Goal: Transaction & Acquisition: Purchase product/service

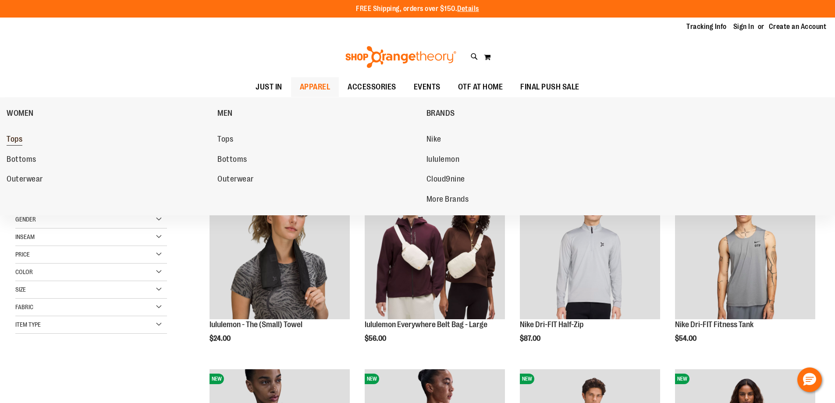
click at [16, 135] on span "Tops" at bounding box center [15, 140] width 16 height 11
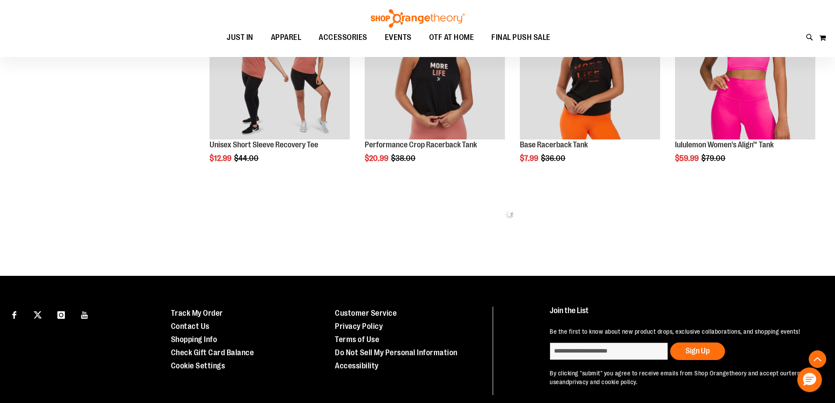
scroll to position [647, 0]
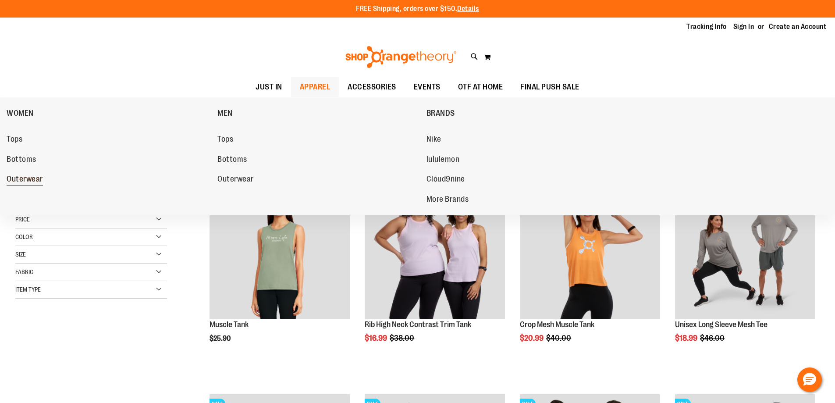
click at [39, 176] on span "Outerwear" at bounding box center [25, 179] width 36 height 11
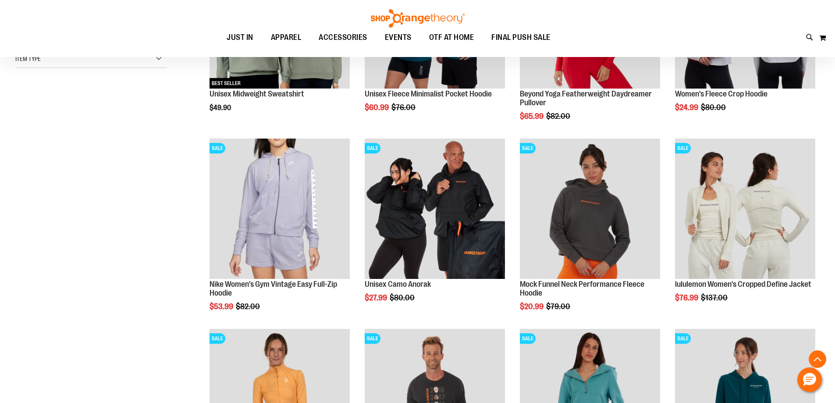
scroll to position [438, 0]
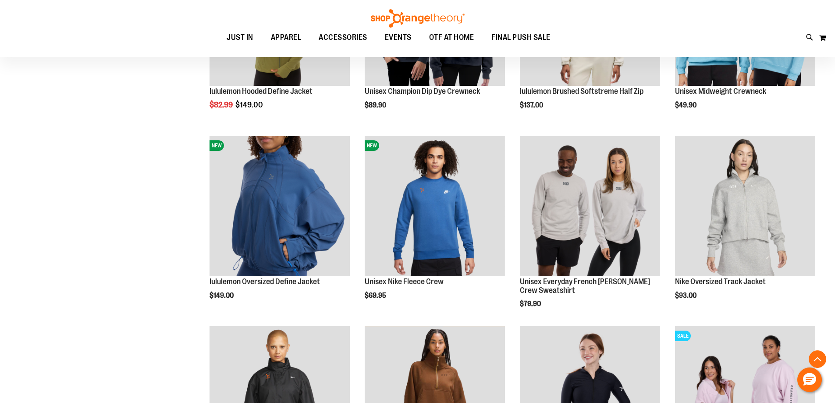
scroll to position [1534, 0]
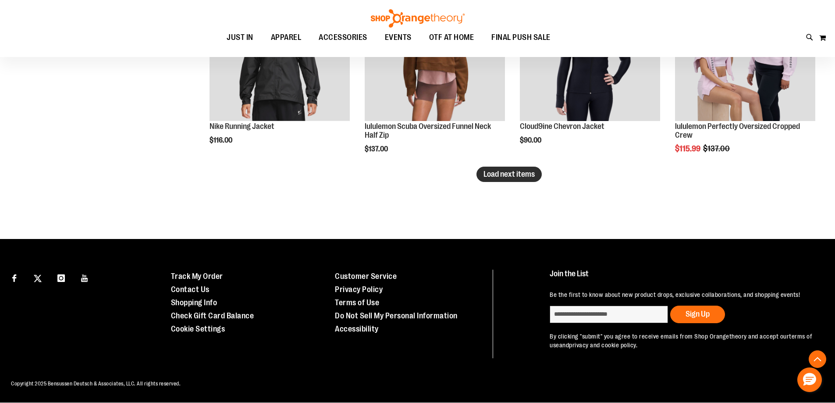
click at [514, 170] on span "Load next items" at bounding box center [509, 174] width 51 height 9
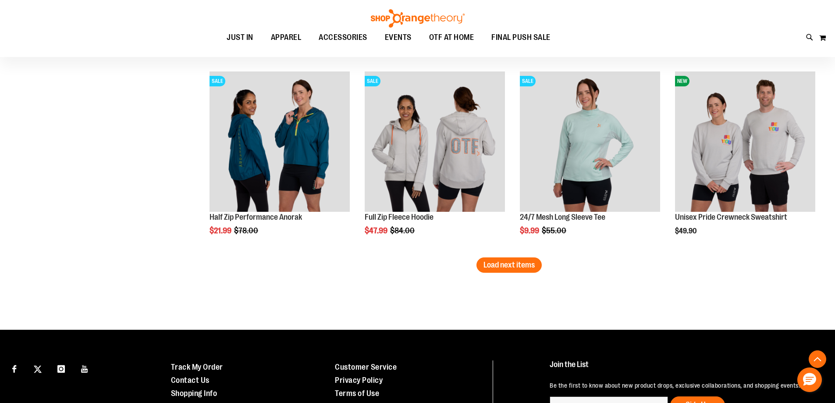
scroll to position [2201, 0]
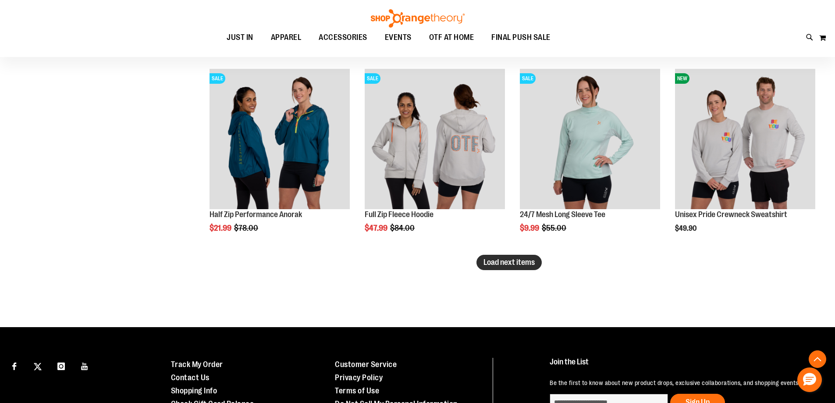
click at [502, 256] on button "Load next items" at bounding box center [509, 262] width 65 height 15
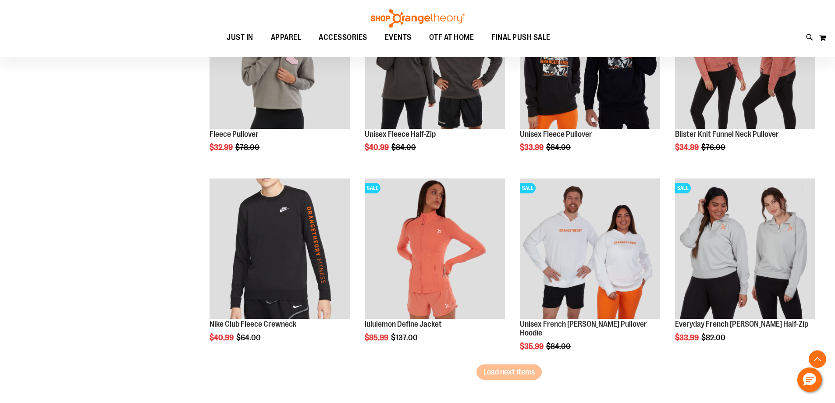
scroll to position [2683, 0]
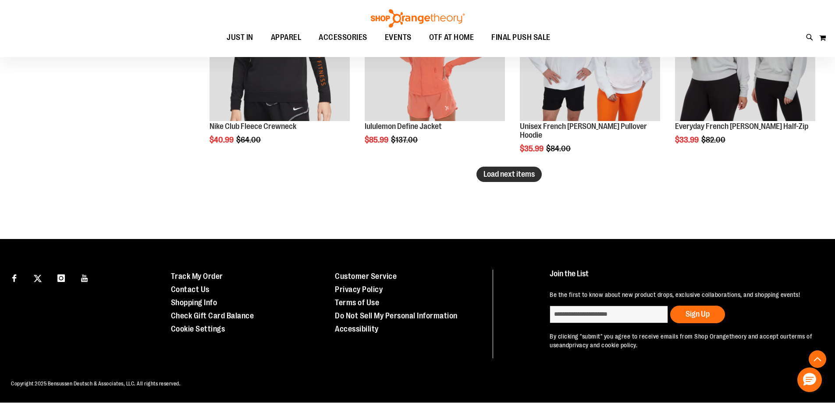
click at [528, 172] on span "Load next items" at bounding box center [509, 174] width 51 height 9
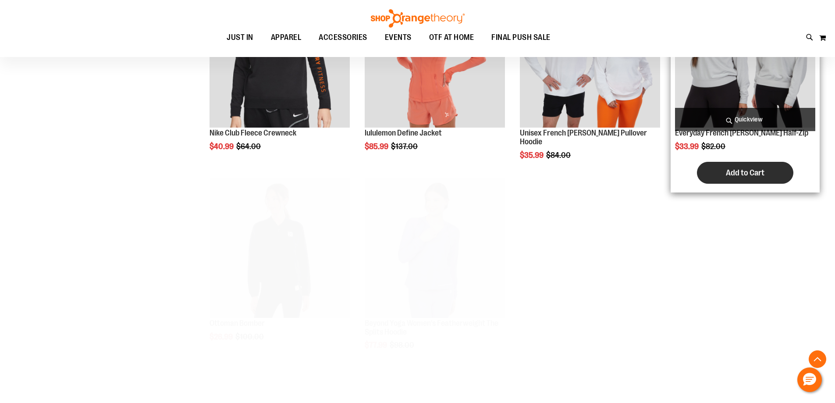
scroll to position [2859, 0]
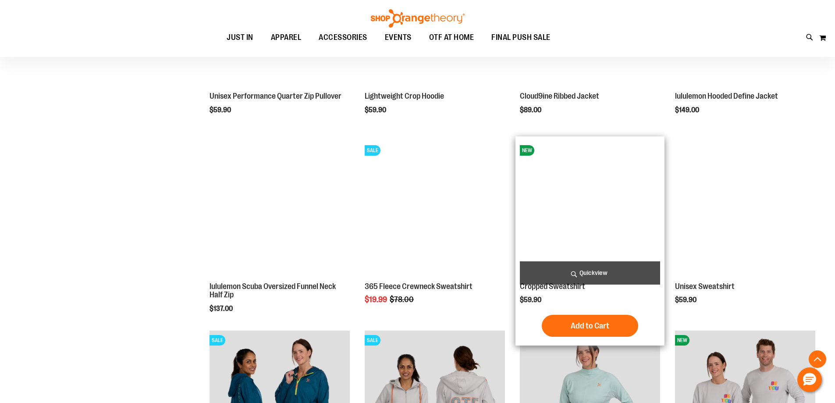
scroll to position [1938, 0]
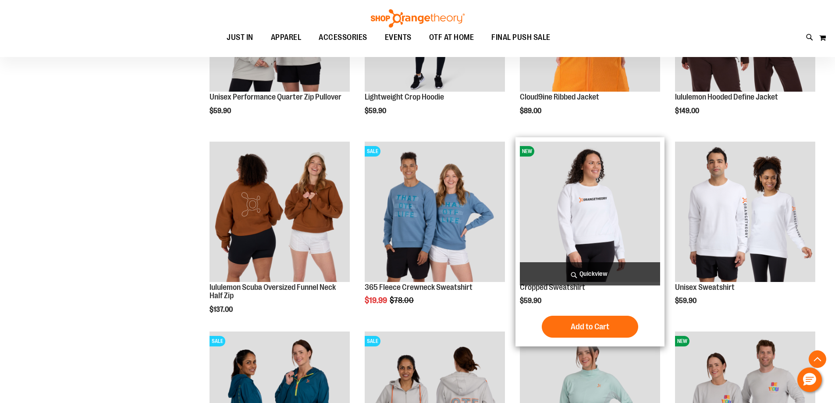
click at [594, 210] on img "product" at bounding box center [590, 212] width 140 height 140
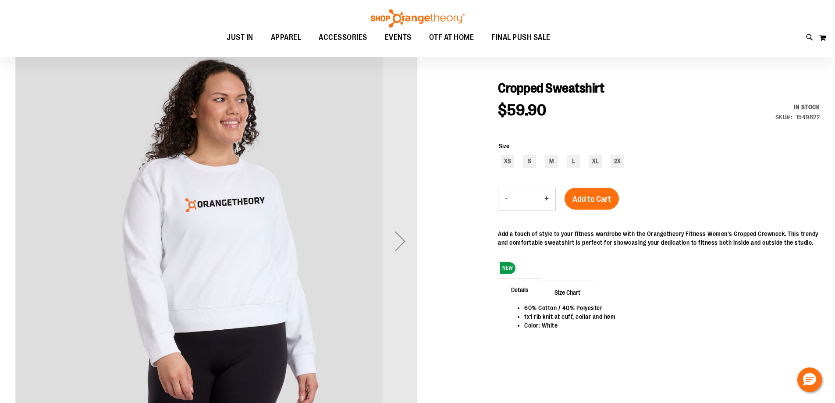
scroll to position [87, 0]
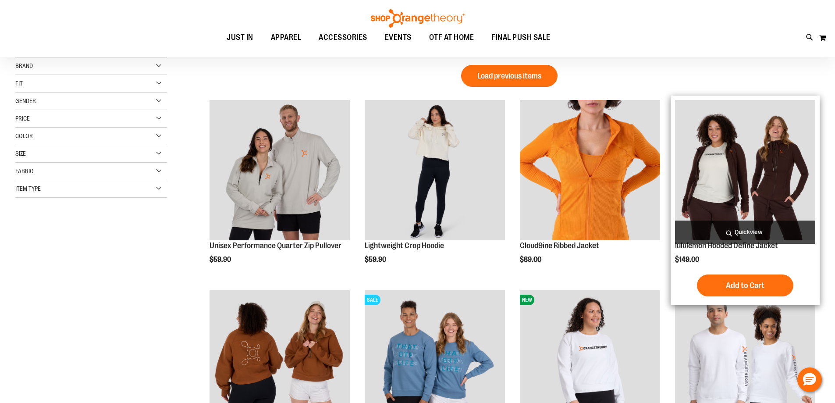
scroll to position [87, 0]
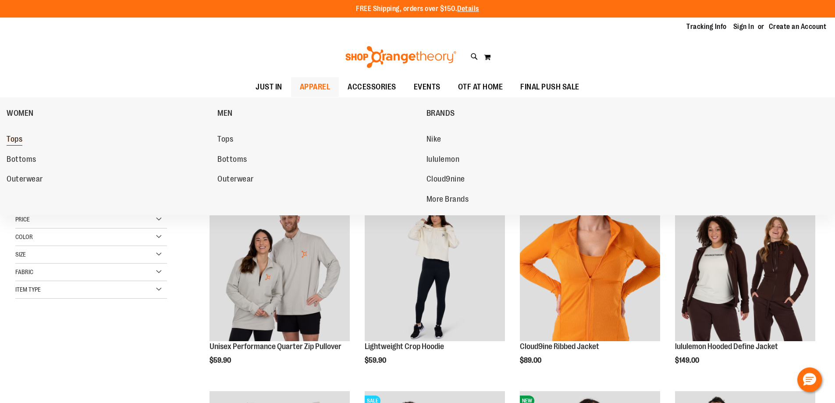
click at [21, 139] on span "Tops" at bounding box center [15, 140] width 16 height 11
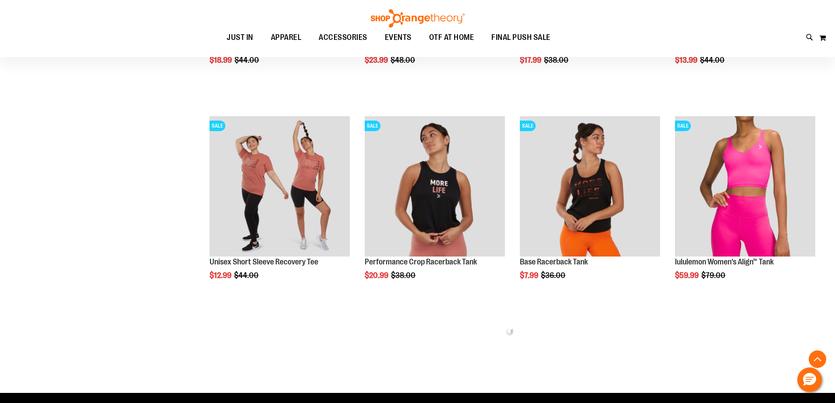
scroll to position [569, 0]
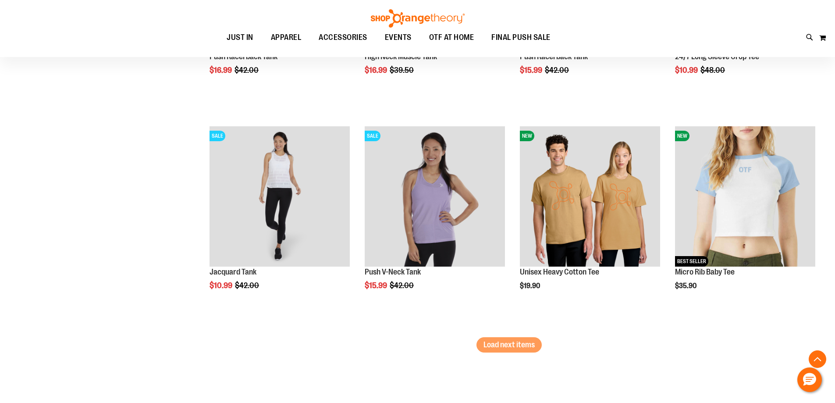
scroll to position [1797, 0]
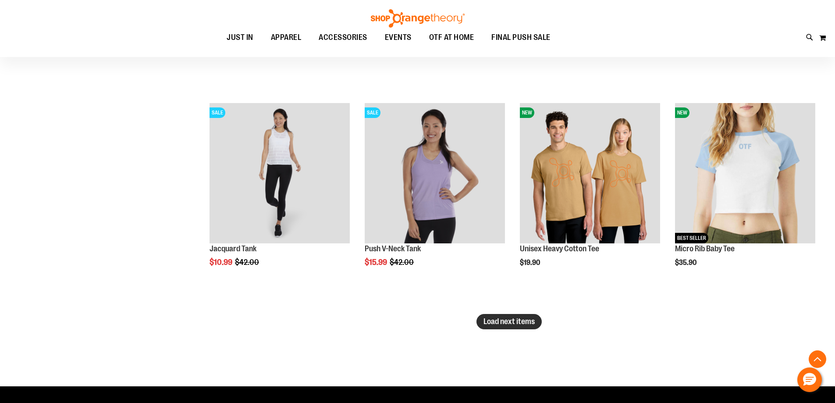
click at [507, 327] on button "Load next items" at bounding box center [509, 321] width 65 height 15
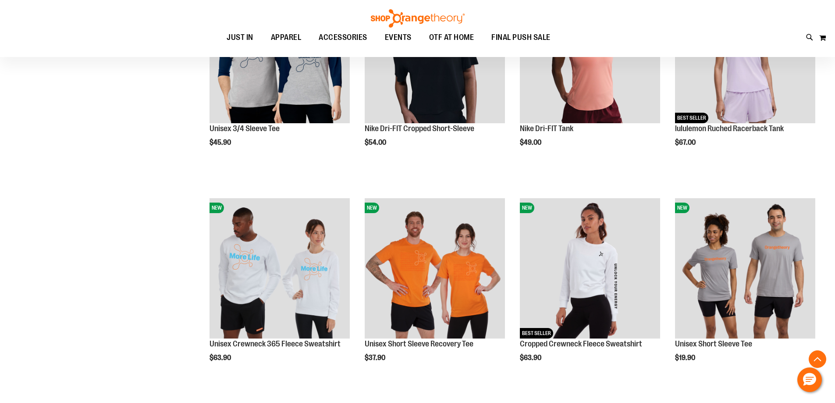
scroll to position [2148, 0]
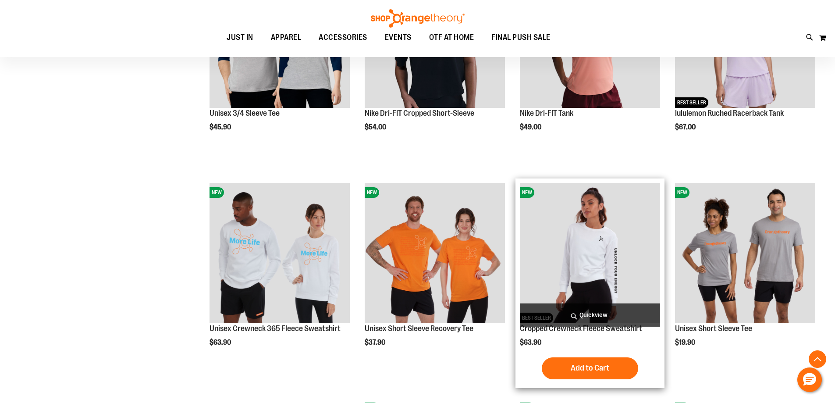
click at [595, 233] on img "product" at bounding box center [590, 253] width 140 height 140
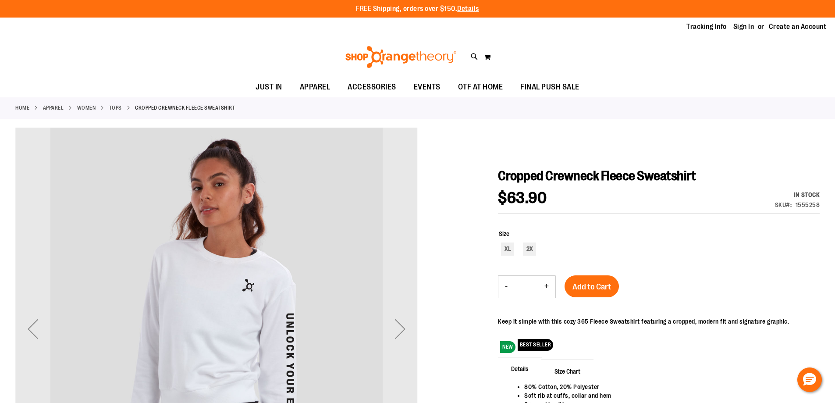
scroll to position [87, 0]
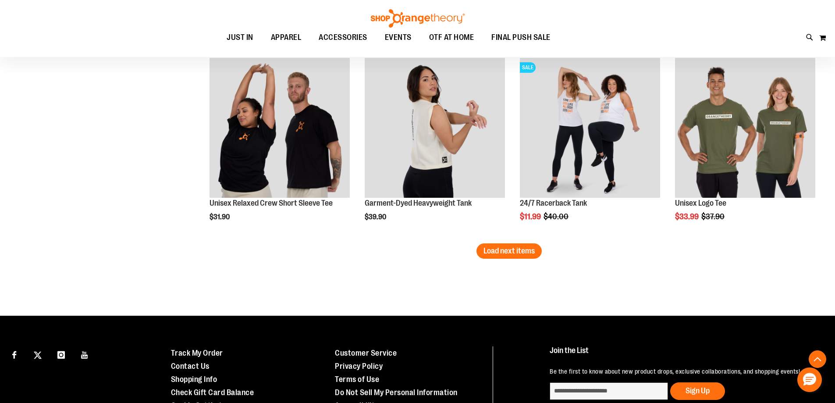
scroll to position [1665, 0]
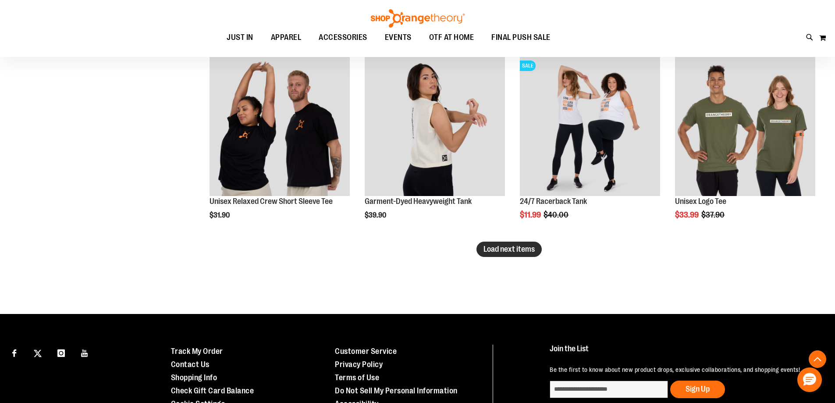
click at [526, 250] on span "Load next items" at bounding box center [509, 249] width 51 height 9
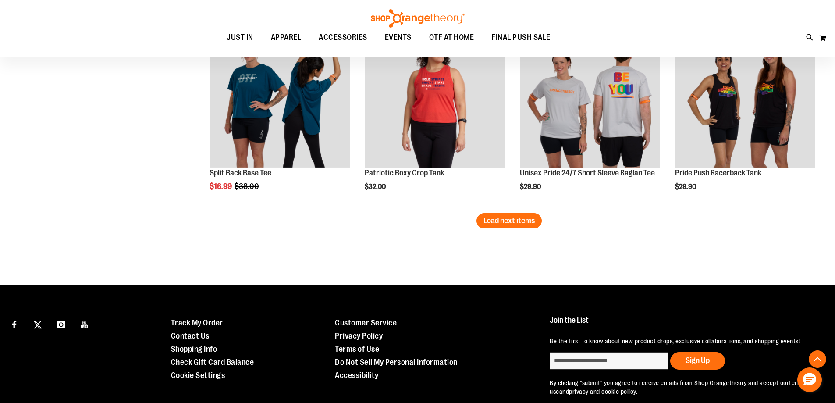
scroll to position [2279, 0]
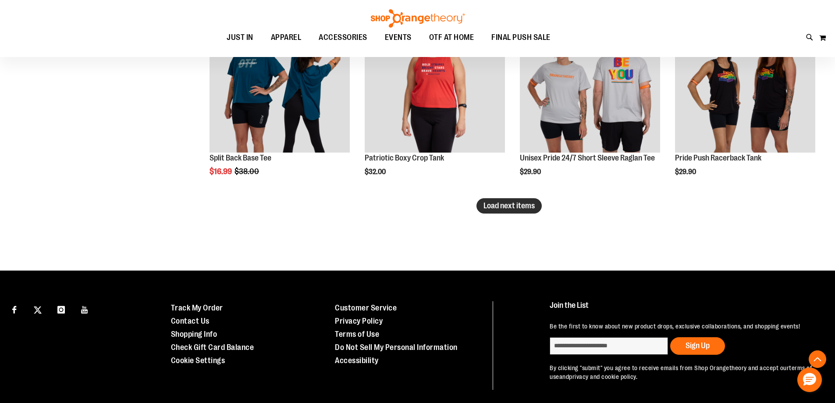
click at [490, 207] on span "Load next items" at bounding box center [509, 205] width 51 height 9
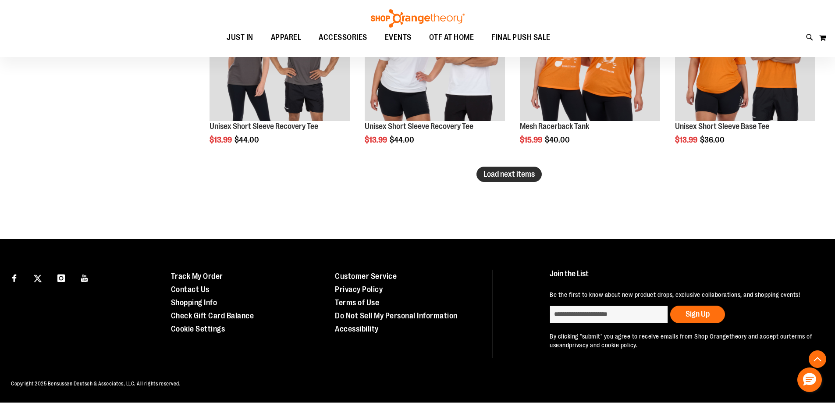
click at [525, 173] on span "Load next items" at bounding box center [509, 174] width 51 height 9
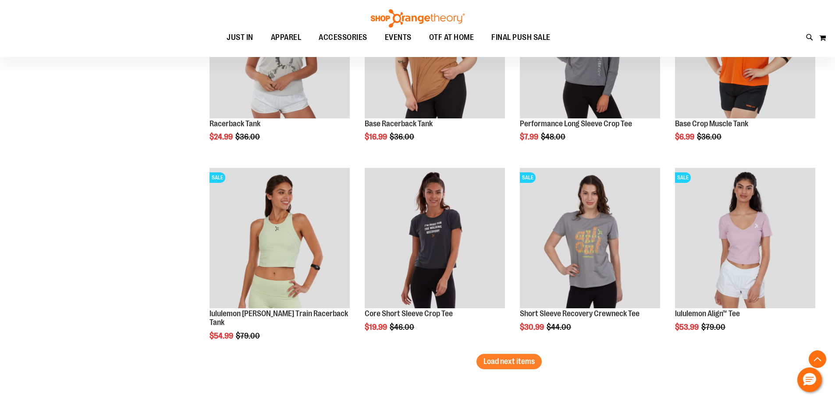
scroll to position [3276, 0]
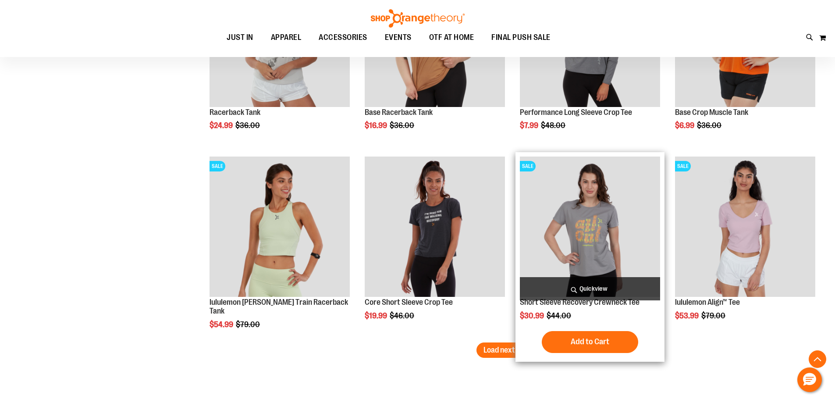
click at [528, 348] on div "Add to Cart In stock" at bounding box center [590, 342] width 140 height 22
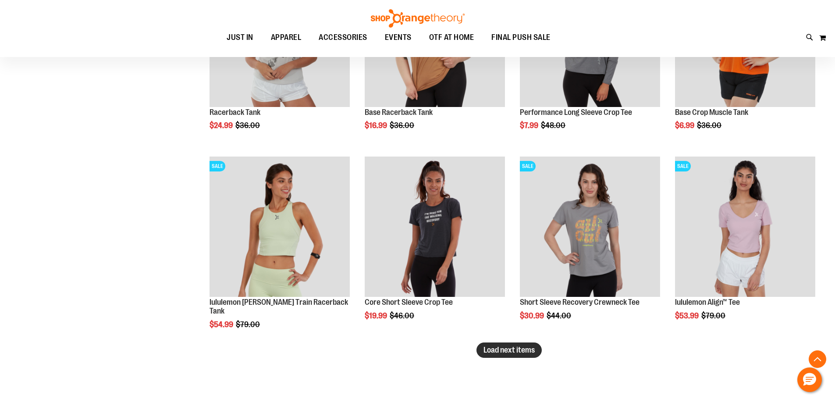
click at [504, 349] on span "Load next items" at bounding box center [509, 349] width 51 height 9
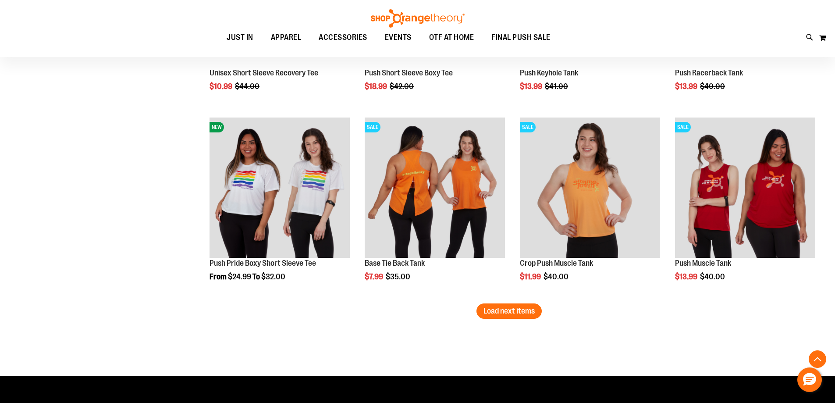
scroll to position [3889, 0]
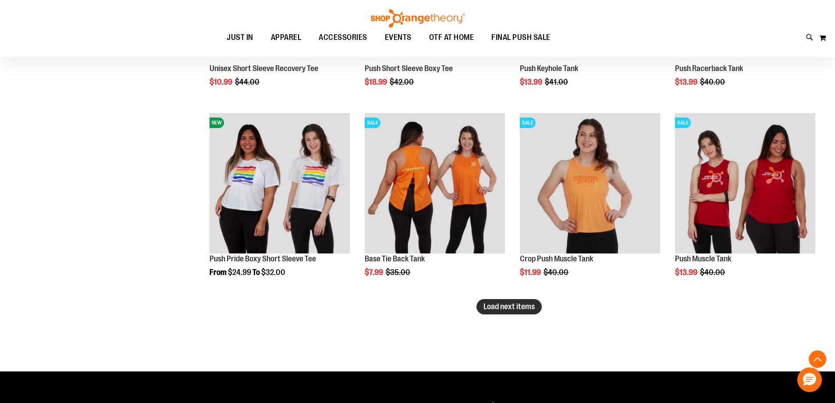
click at [511, 305] on span "Load next items" at bounding box center [509, 306] width 51 height 9
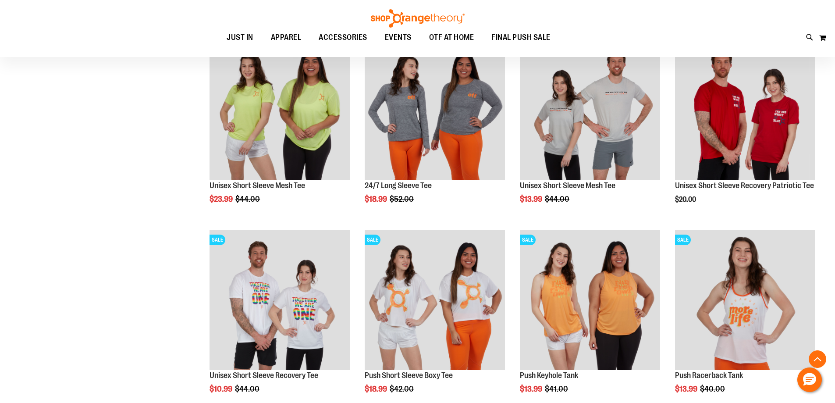
scroll to position [3144, 0]
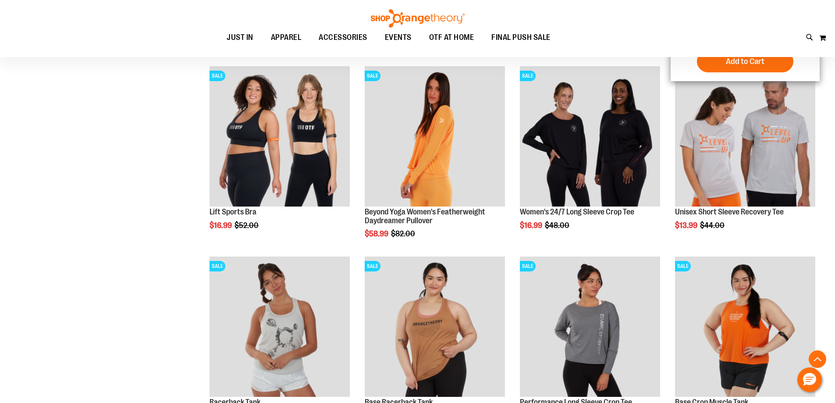
scroll to position [2881, 0]
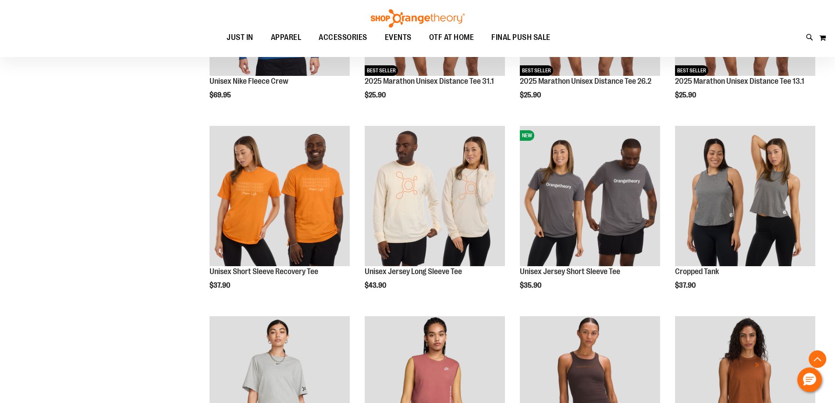
scroll to position [176, 0]
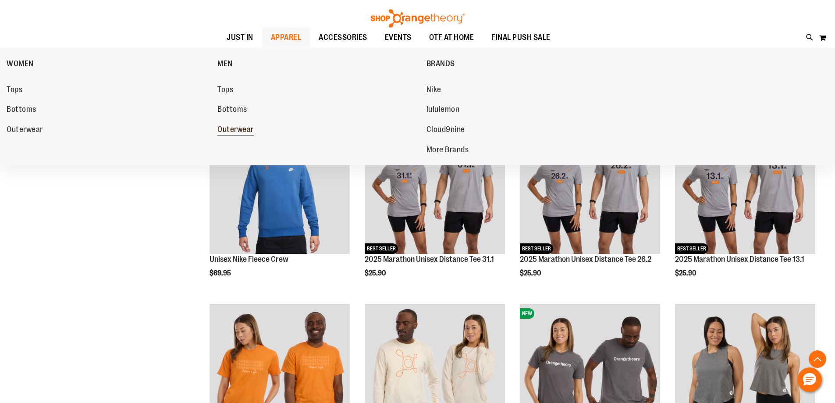
scroll to position [789, 0]
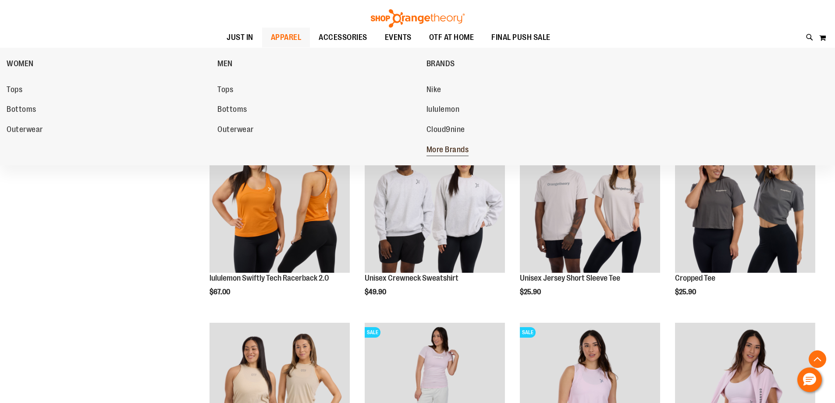
scroll to position [1534, 0]
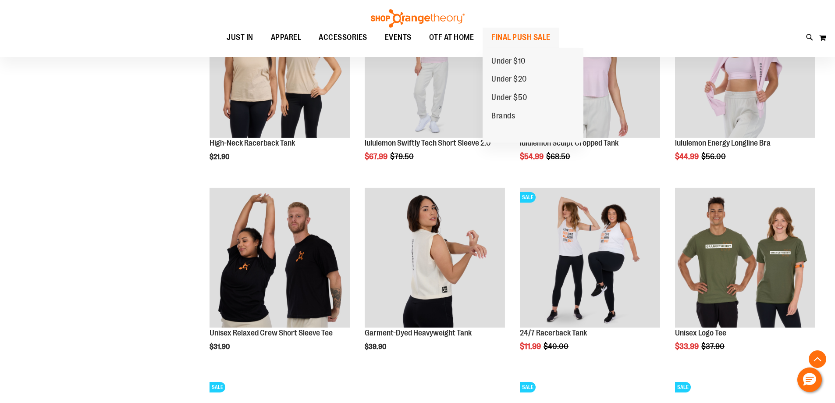
click at [539, 36] on span "FINAL PUSH SALE" at bounding box center [520, 38] width 59 height 20
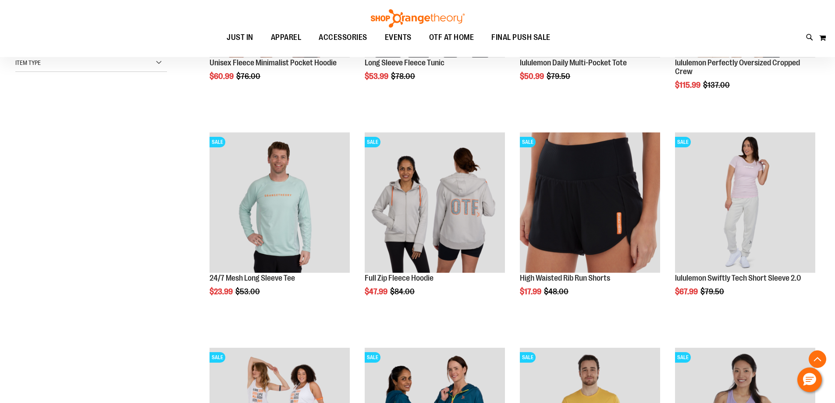
scroll to position [263, 0]
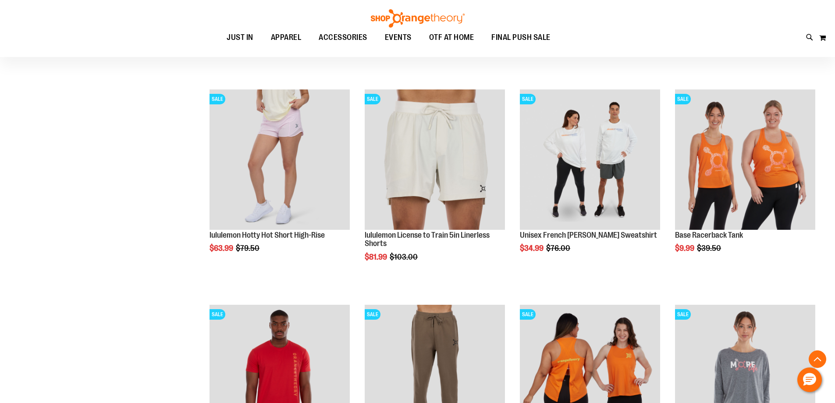
scroll to position [964, 0]
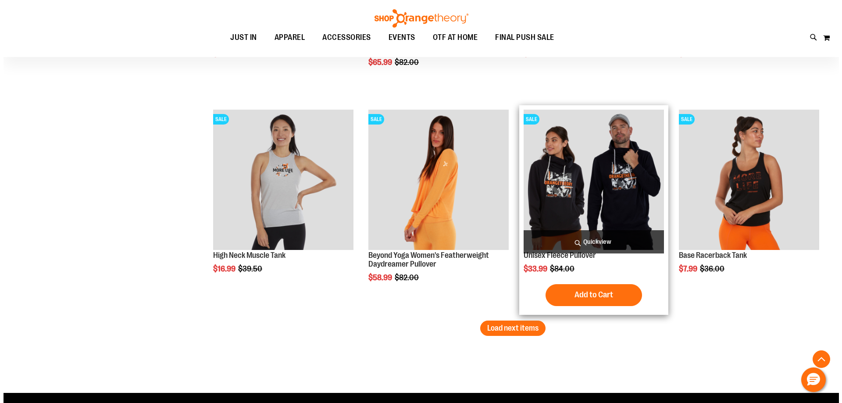
scroll to position [1885, 0]
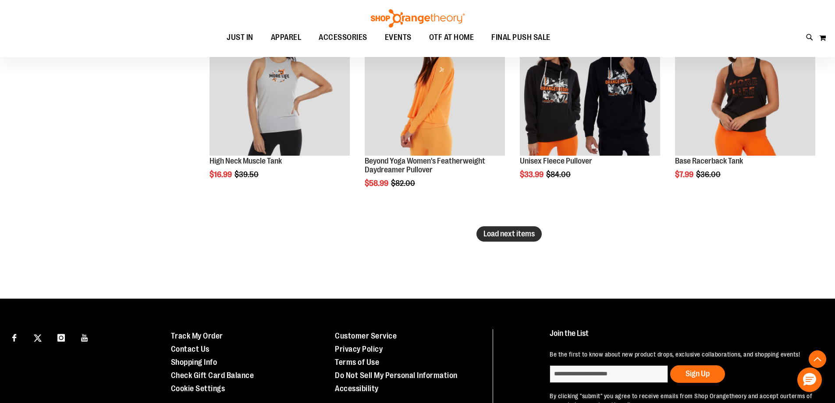
click at [488, 232] on span "Load next items" at bounding box center [509, 233] width 51 height 9
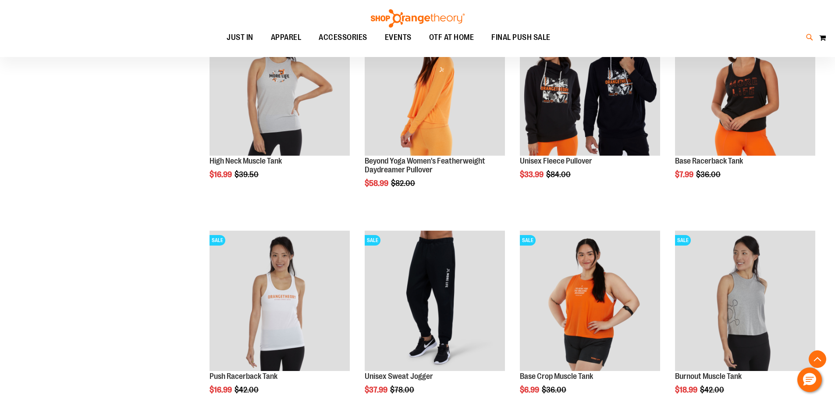
click at [812, 39] on icon at bounding box center [809, 37] width 7 height 10
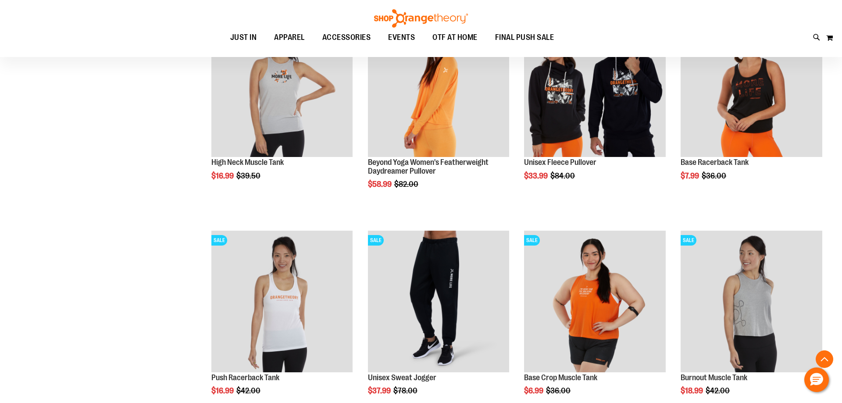
click at [252, 48] on input "Search" at bounding box center [421, 49] width 668 height 29
paste input "**********"
click at [742, 48] on button "submit" at bounding box center [740, 50] width 26 height 26
type input "**********"
click at [204, 46] on input "**********" at bounding box center [421, 49] width 668 height 29
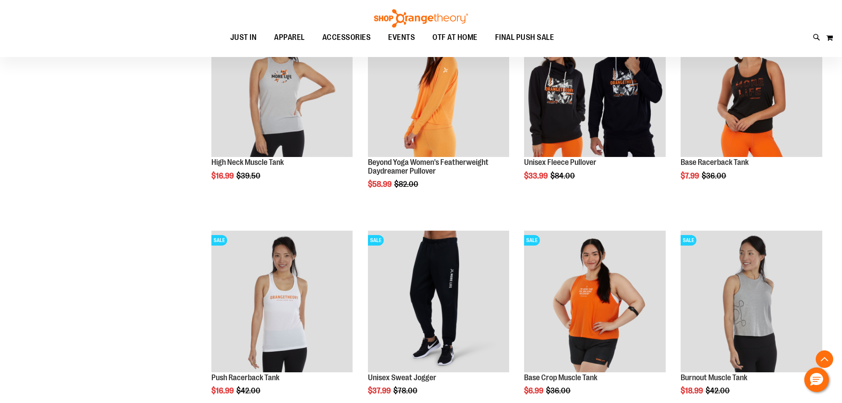
click at [199, 54] on input "**********" at bounding box center [421, 49] width 668 height 29
